Goal: Task Accomplishment & Management: Use online tool/utility

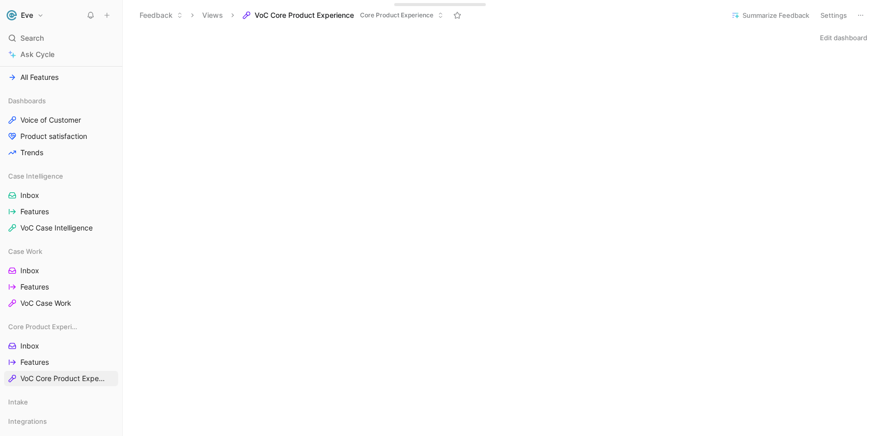
click at [408, 36] on div "Edit dashboard" at bounding box center [501, 38] width 757 height 14
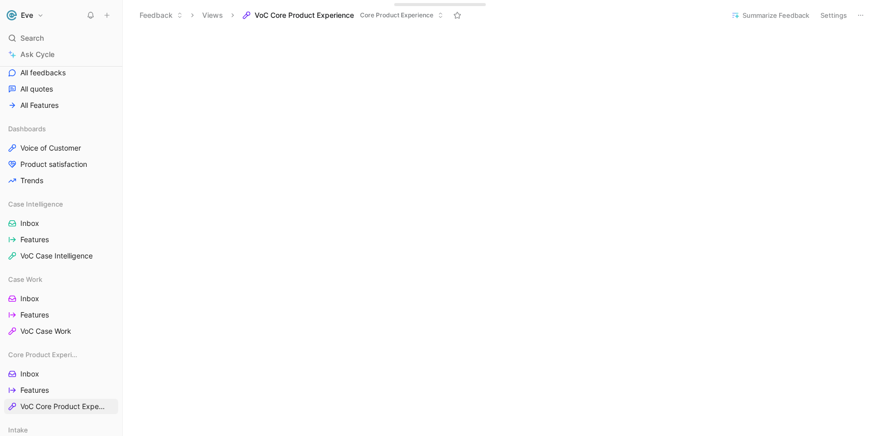
scroll to position [456, 0]
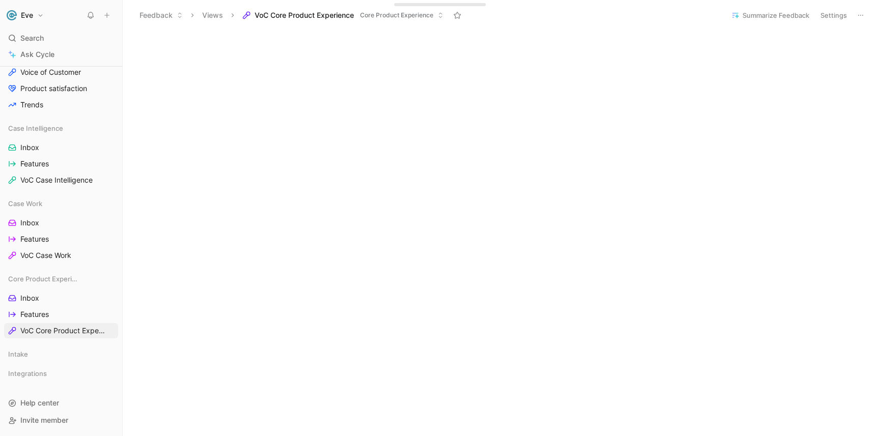
scroll to position [475, 0]
click at [300, 348] on div "Edit dashboard" at bounding box center [501, 3] width 757 height 896
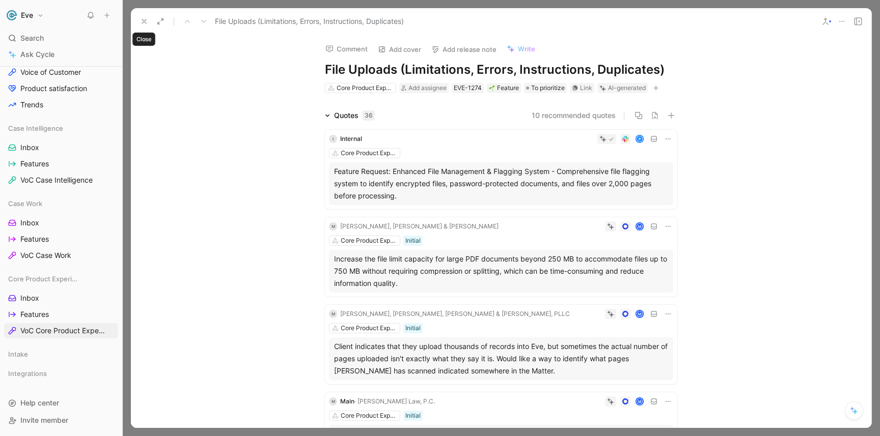
click at [141, 21] on icon at bounding box center [144, 21] width 8 height 8
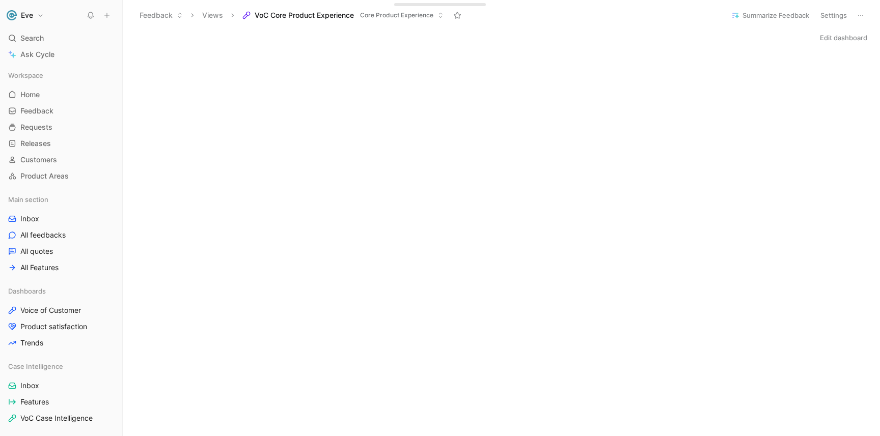
click at [557, 31] on div "Edit dashboard" at bounding box center [501, 38] width 757 height 14
